Goal: Transaction & Acquisition: Book appointment/travel/reservation

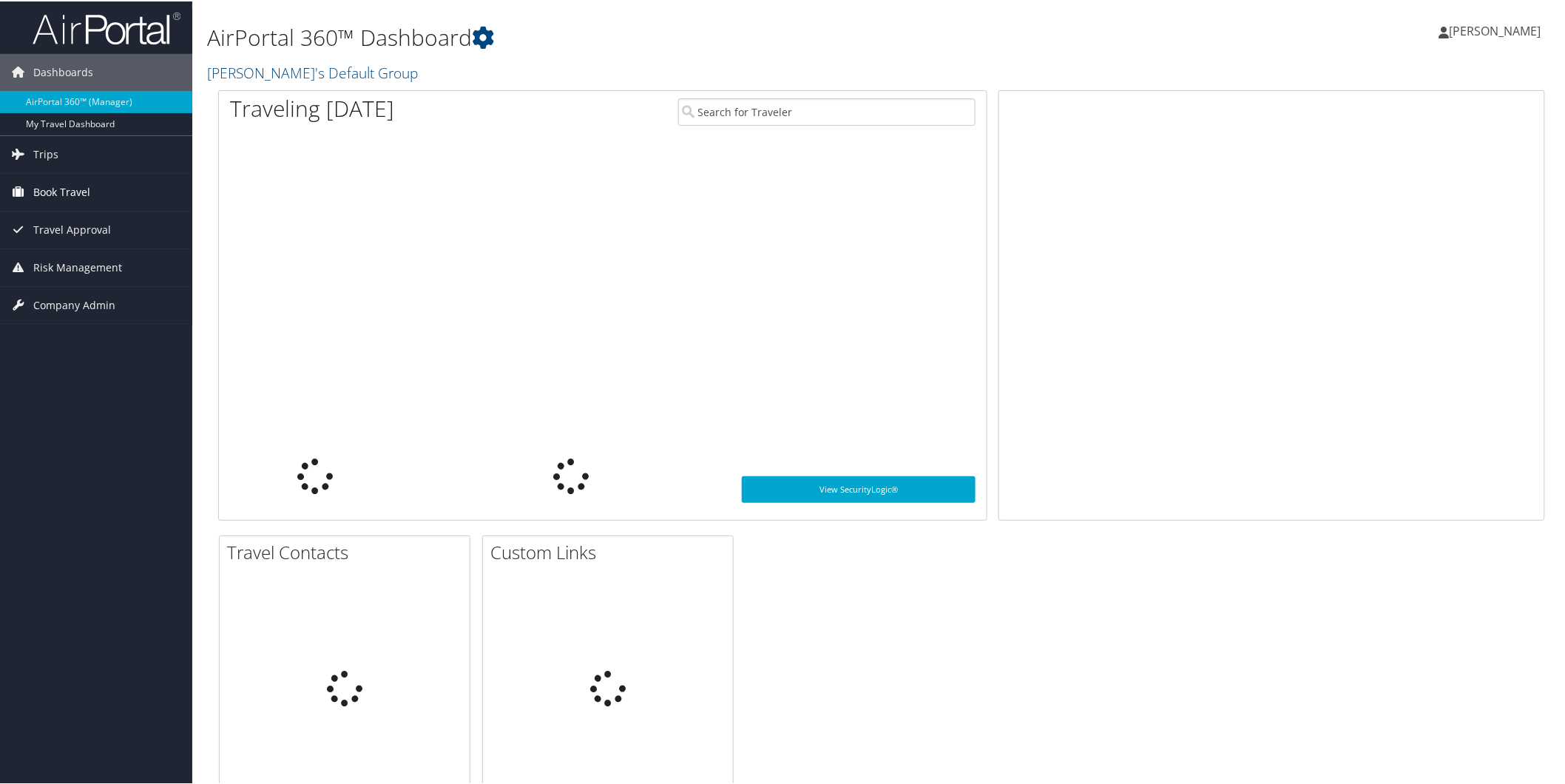
click at [51, 194] on span "Book Travel" at bounding box center [61, 191] width 57 height 37
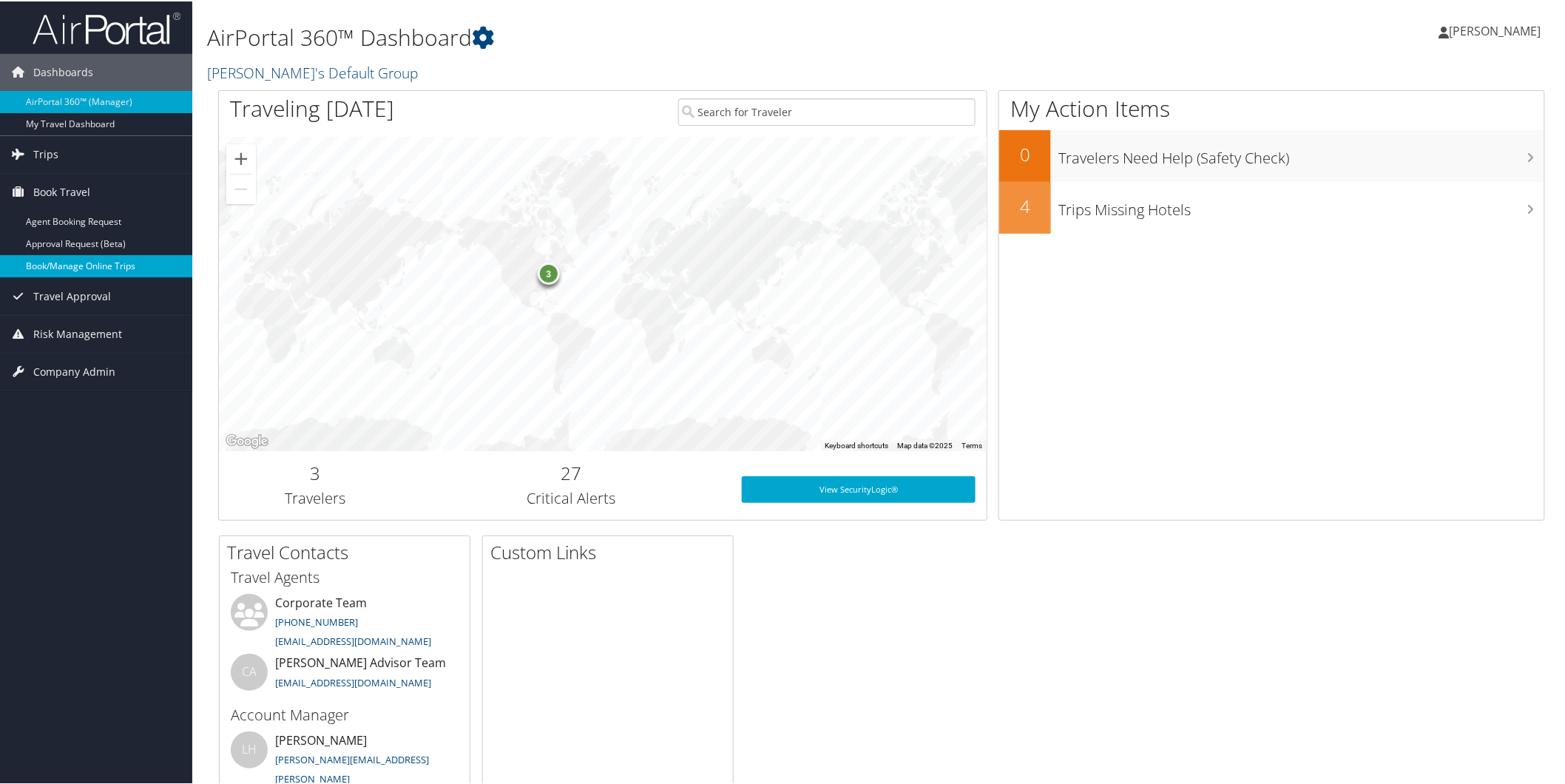
click at [54, 263] on link "Book/Manage Online Trips" at bounding box center [96, 265] width 192 height 23
